Goal: Check status: Check status

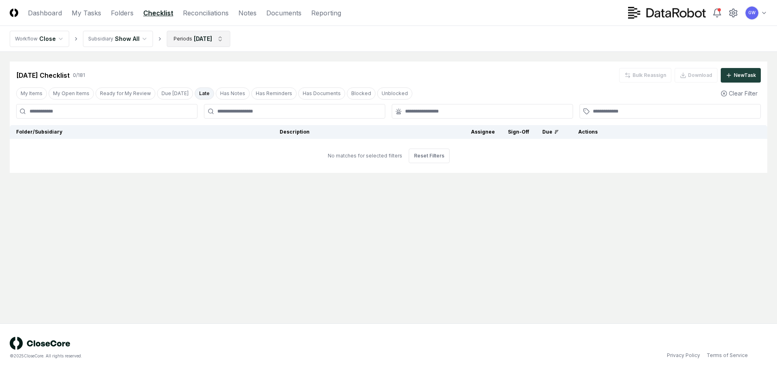
click at [224, 39] on html "CloseCore Dashboard My Tasks Folders Checklist Reconciliations Notes Documents …" at bounding box center [388, 186] width 777 height 372
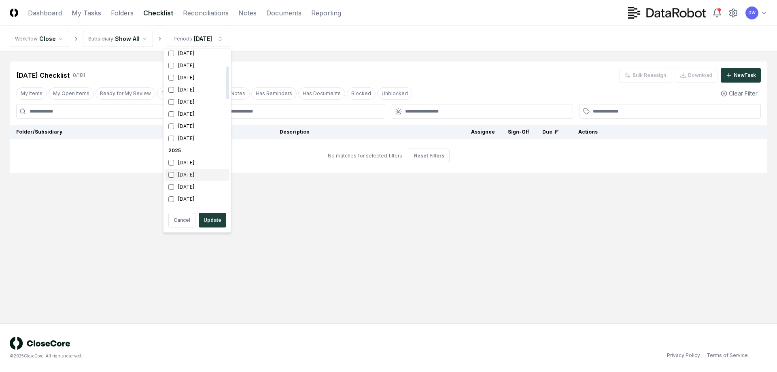
scroll to position [81, 0]
click at [183, 170] on div "[DATE]" at bounding box center [197, 170] width 64 height 12
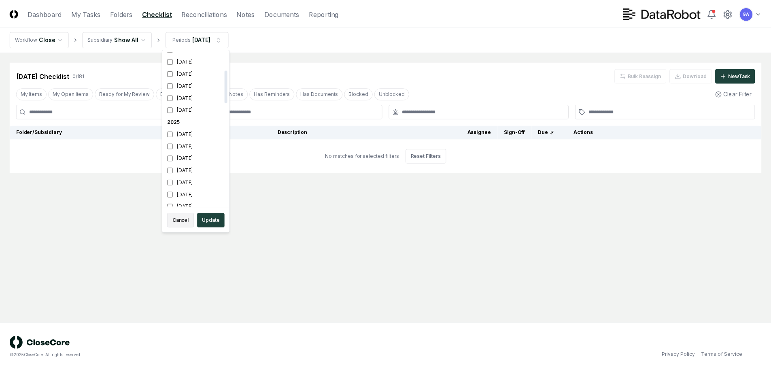
scroll to position [87, 0]
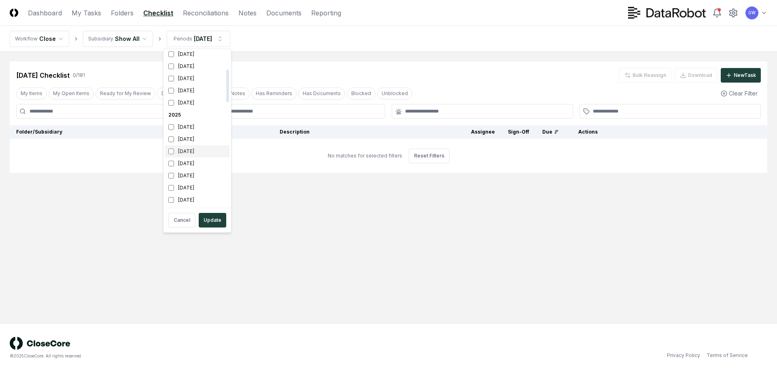
click at [185, 147] on div "[DATE]" at bounding box center [197, 151] width 64 height 12
click at [204, 221] on button "Update" at bounding box center [213, 220] width 28 height 15
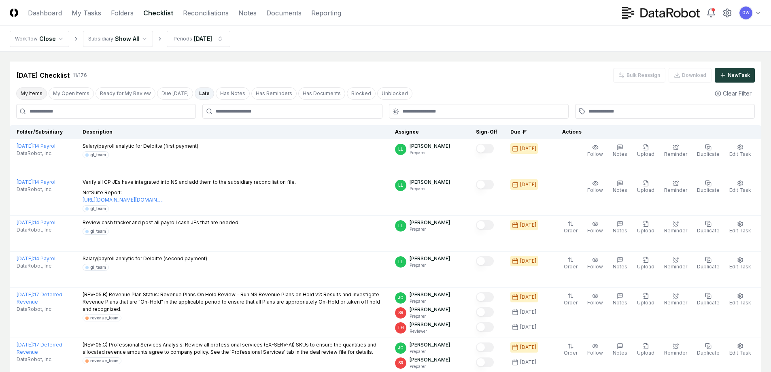
click at [28, 93] on button "My Items" at bounding box center [31, 93] width 31 height 12
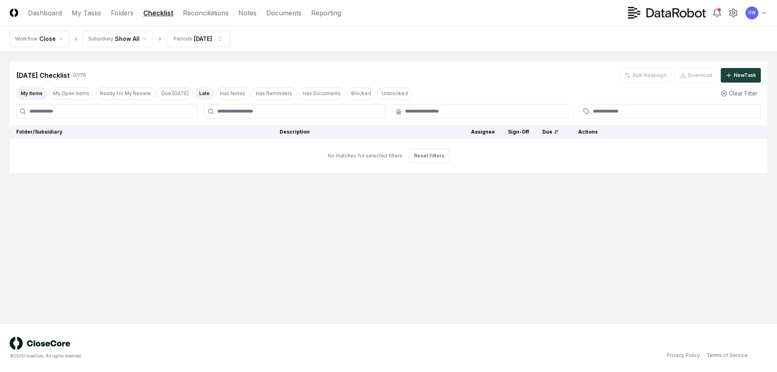
click at [196, 90] on button "Late" at bounding box center [204, 93] width 19 height 12
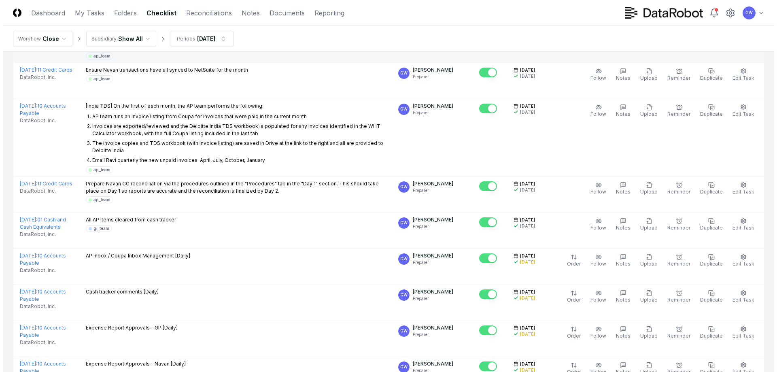
scroll to position [1052, 0]
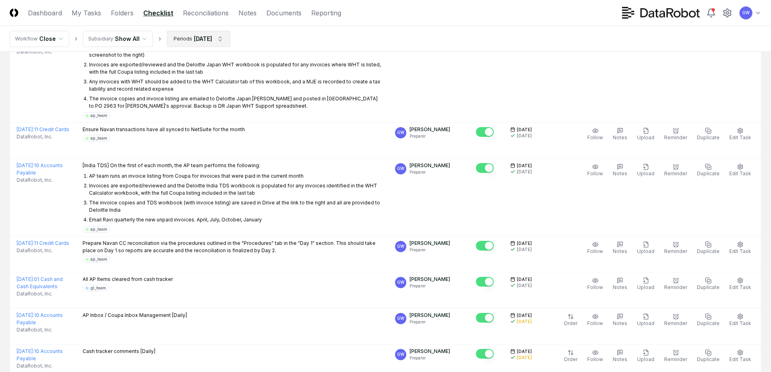
click at [222, 38] on html "CloseCore Dashboard My Tasks Folders Checklist Reconciliations Notes Documents …" at bounding box center [385, 7] width 771 height 2118
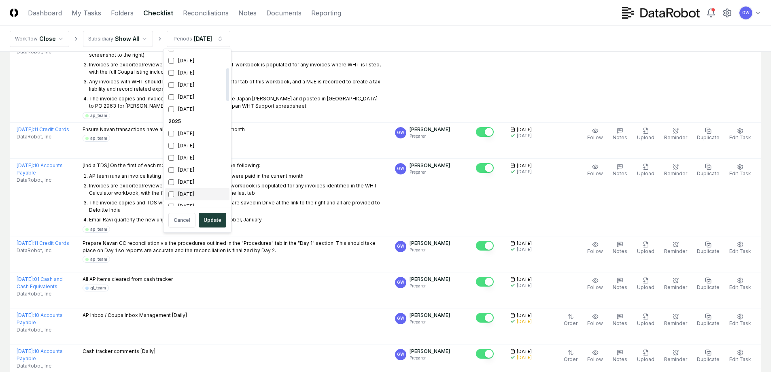
scroll to position [162, 0]
click at [189, 78] on div "[DATE]" at bounding box center [197, 77] width 64 height 12
click at [190, 88] on div "[DATE]" at bounding box center [197, 89] width 64 height 12
click at [212, 221] on button "Update" at bounding box center [213, 220] width 28 height 15
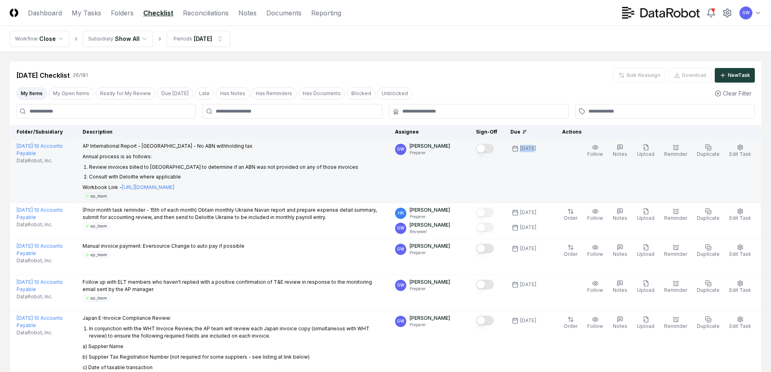
drag, startPoint x: 527, startPoint y: 148, endPoint x: 538, endPoint y: 148, distance: 10.9
click at [536, 148] on div "[DATE]" at bounding box center [528, 148] width 16 height 7
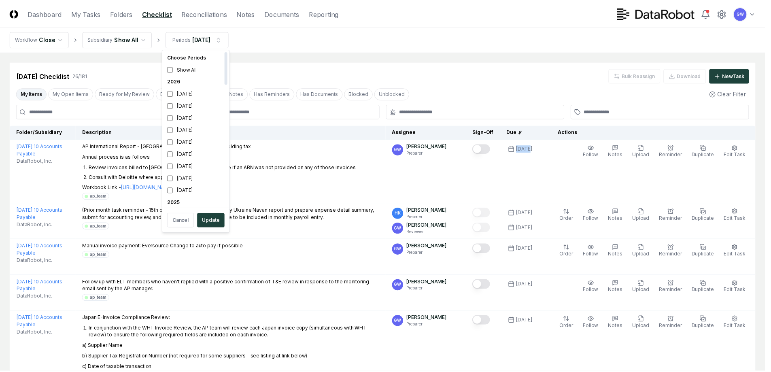
scroll to position [162, 0]
click at [202, 88] on div "[DATE]" at bounding box center [197, 89] width 64 height 12
click at [193, 75] on div "[DATE]" at bounding box center [197, 77] width 64 height 12
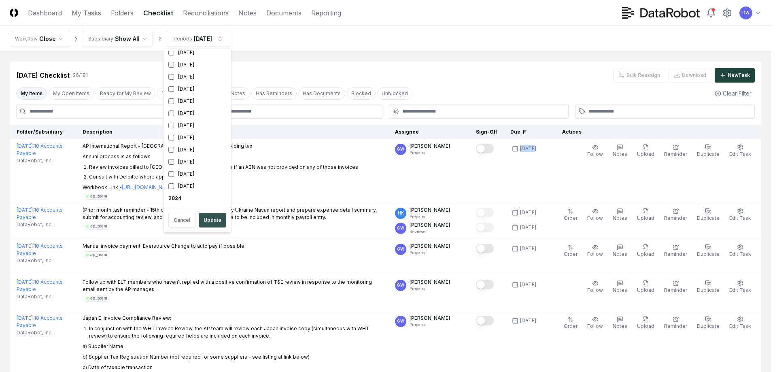
click at [212, 216] on button "Update" at bounding box center [213, 220] width 28 height 15
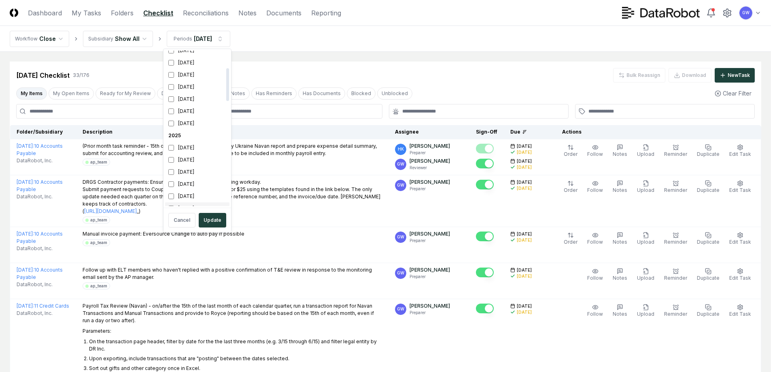
scroll to position [81, 0]
click at [195, 157] on div "[DATE]" at bounding box center [197, 158] width 64 height 12
click at [191, 172] on div "[DATE]" at bounding box center [197, 170] width 64 height 12
click at [210, 221] on button "Update" at bounding box center [213, 220] width 28 height 15
